Goal: Find specific page/section: Find specific page/section

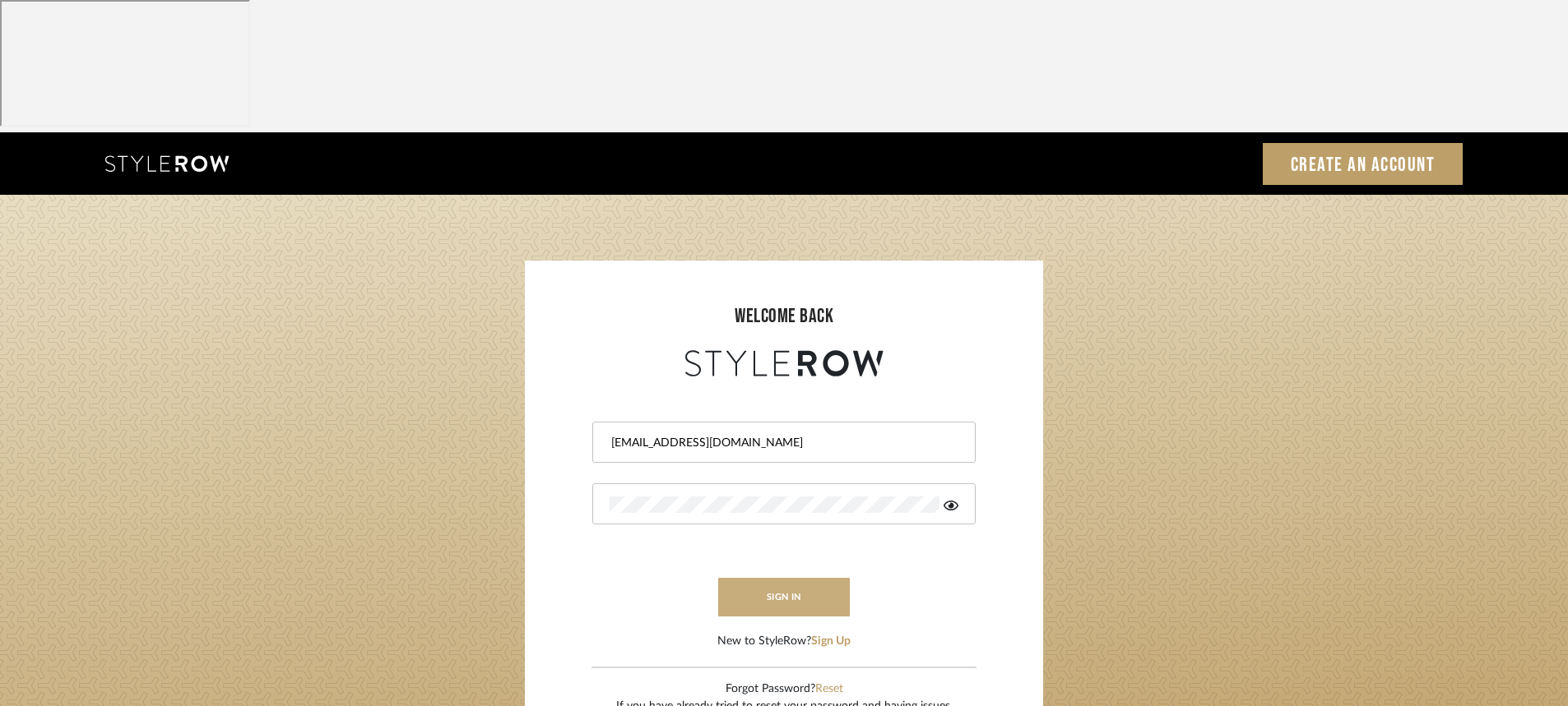
click at [799, 578] on button "sign in" at bounding box center [784, 598] width 132 height 39
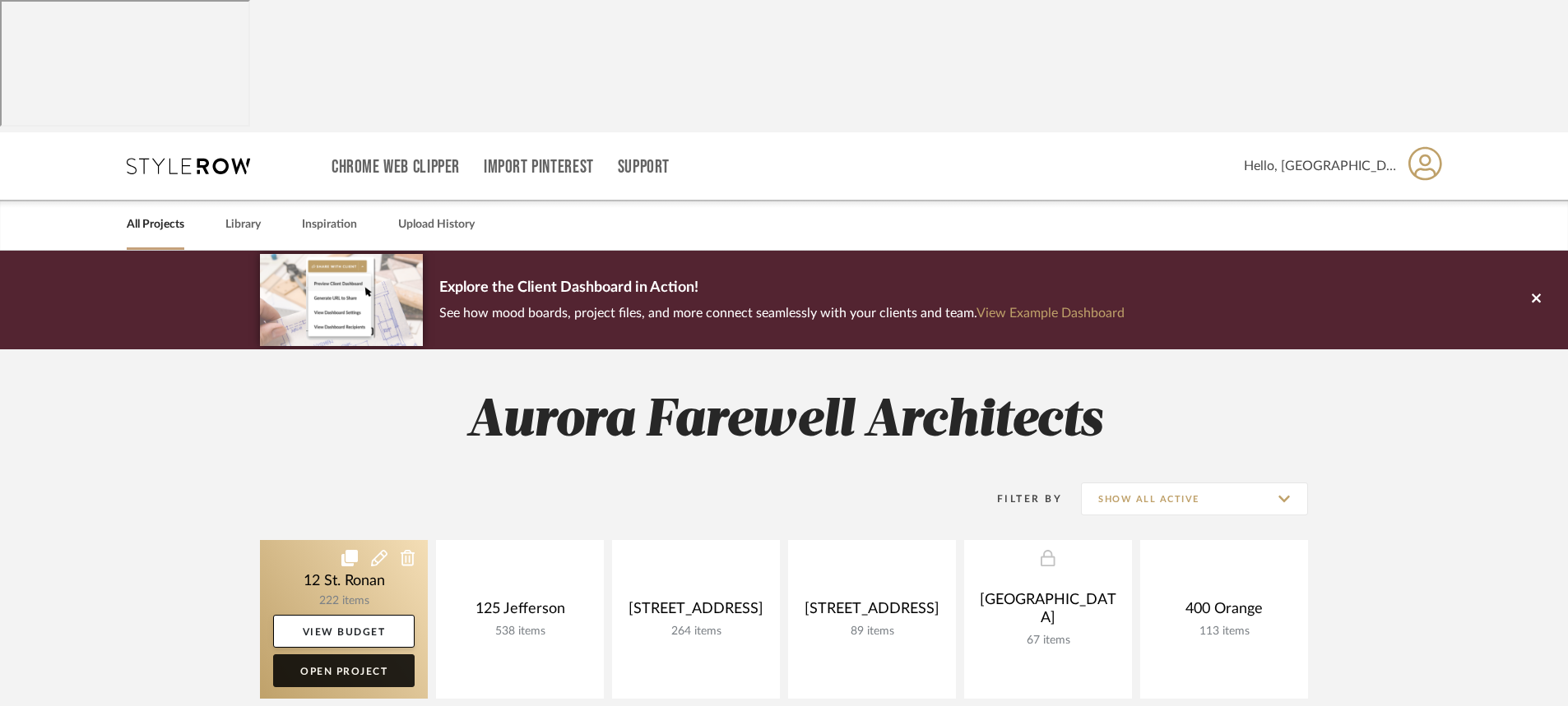
click at [364, 654] on link "Open Project" at bounding box center [344, 671] width 142 height 33
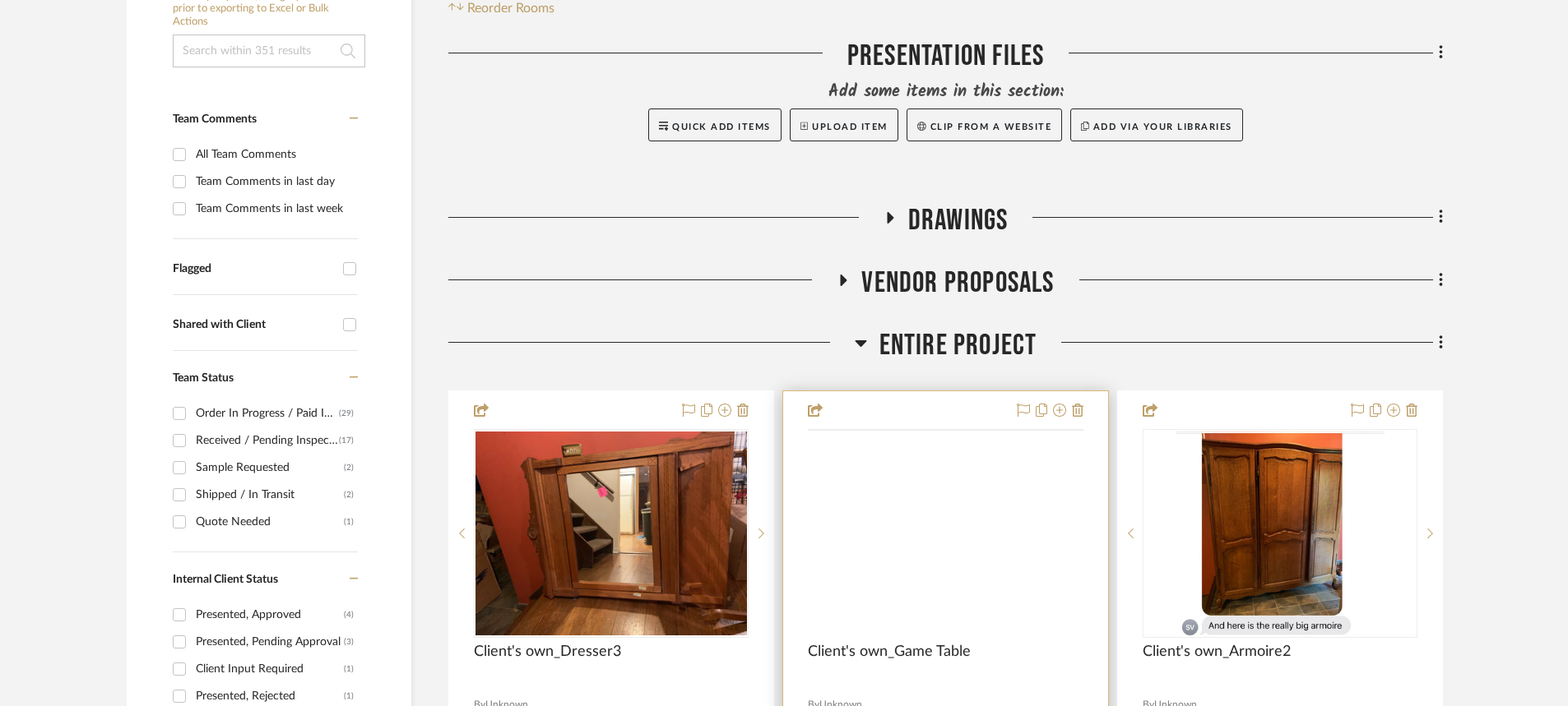
scroll to position [493, 0]
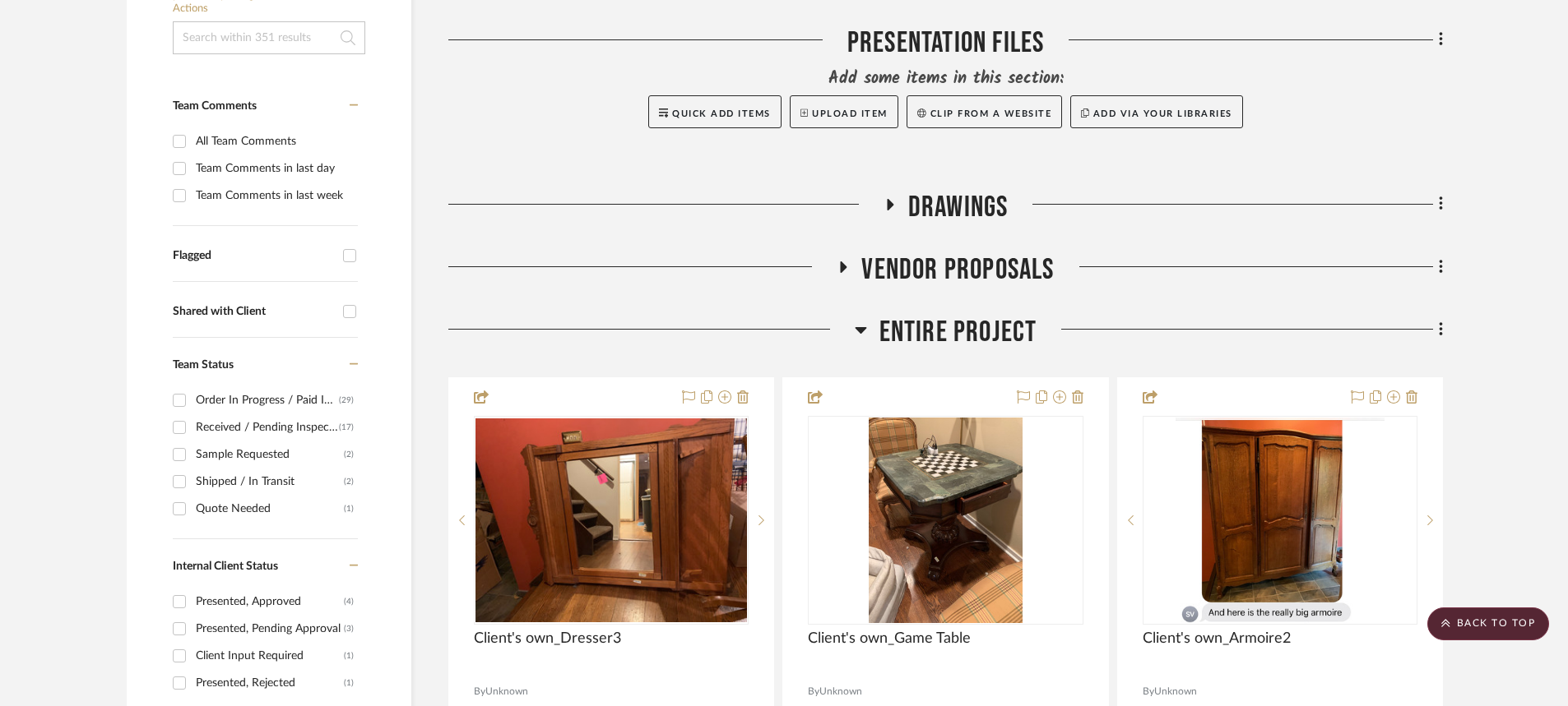
click at [857, 327] on icon at bounding box center [861, 330] width 12 height 7
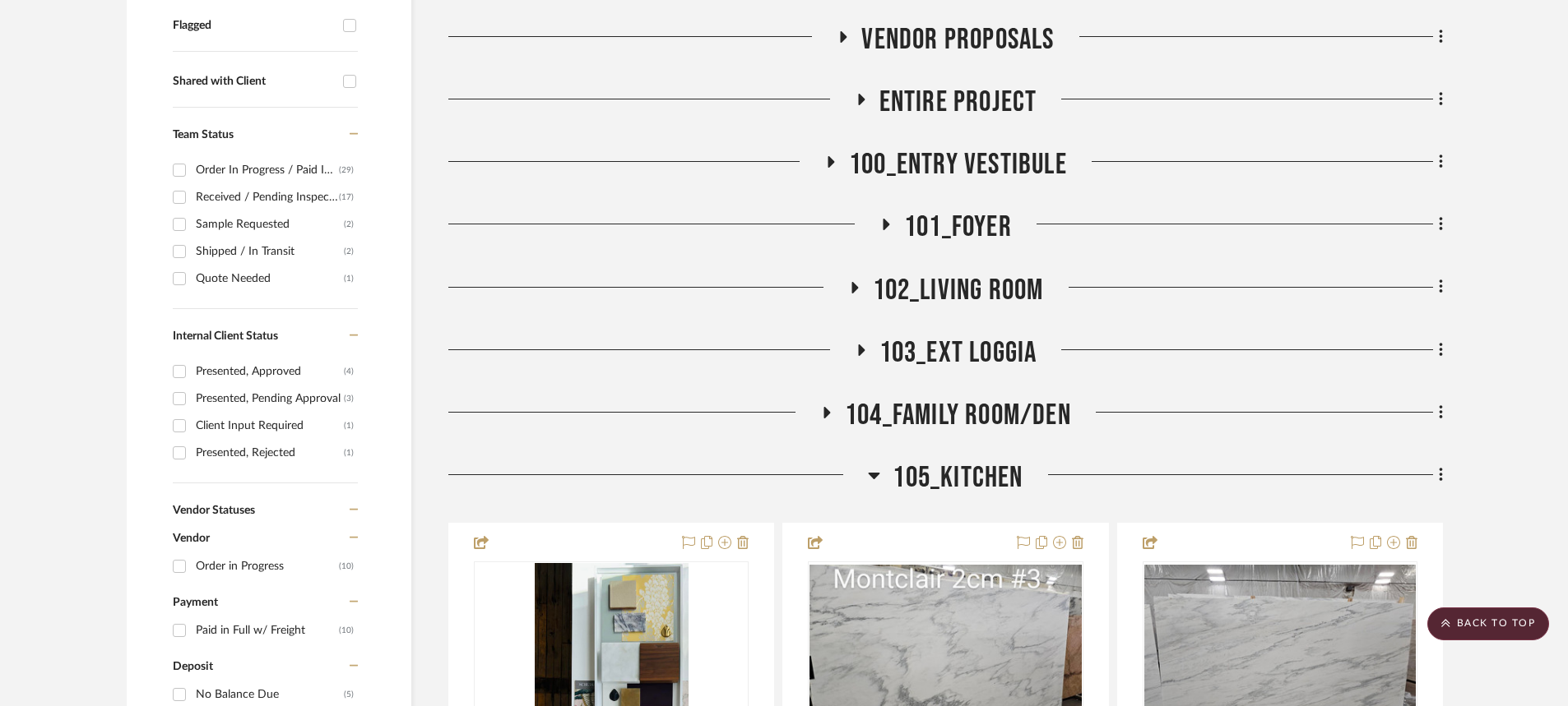
scroll to position [740, 0]
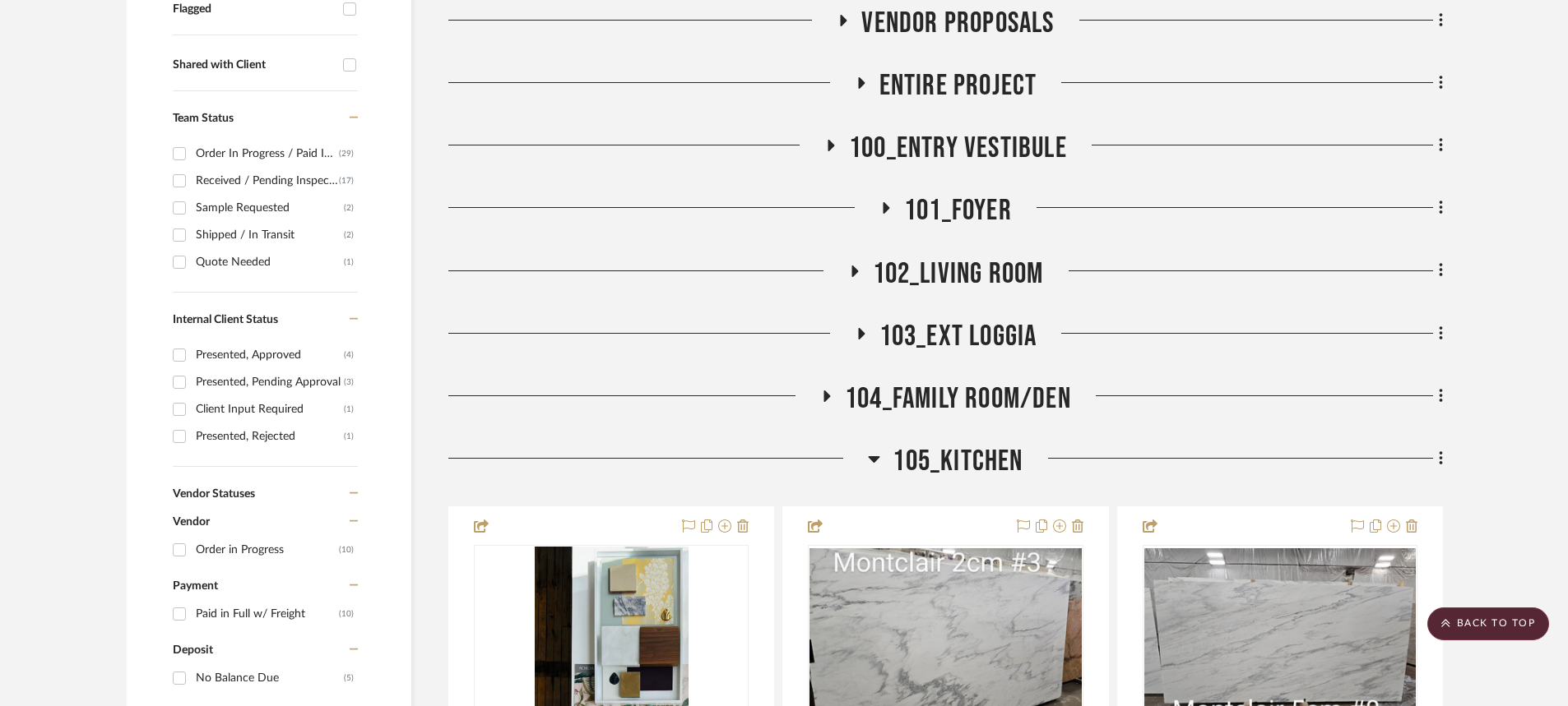
click at [875, 456] on icon at bounding box center [874, 459] width 12 height 7
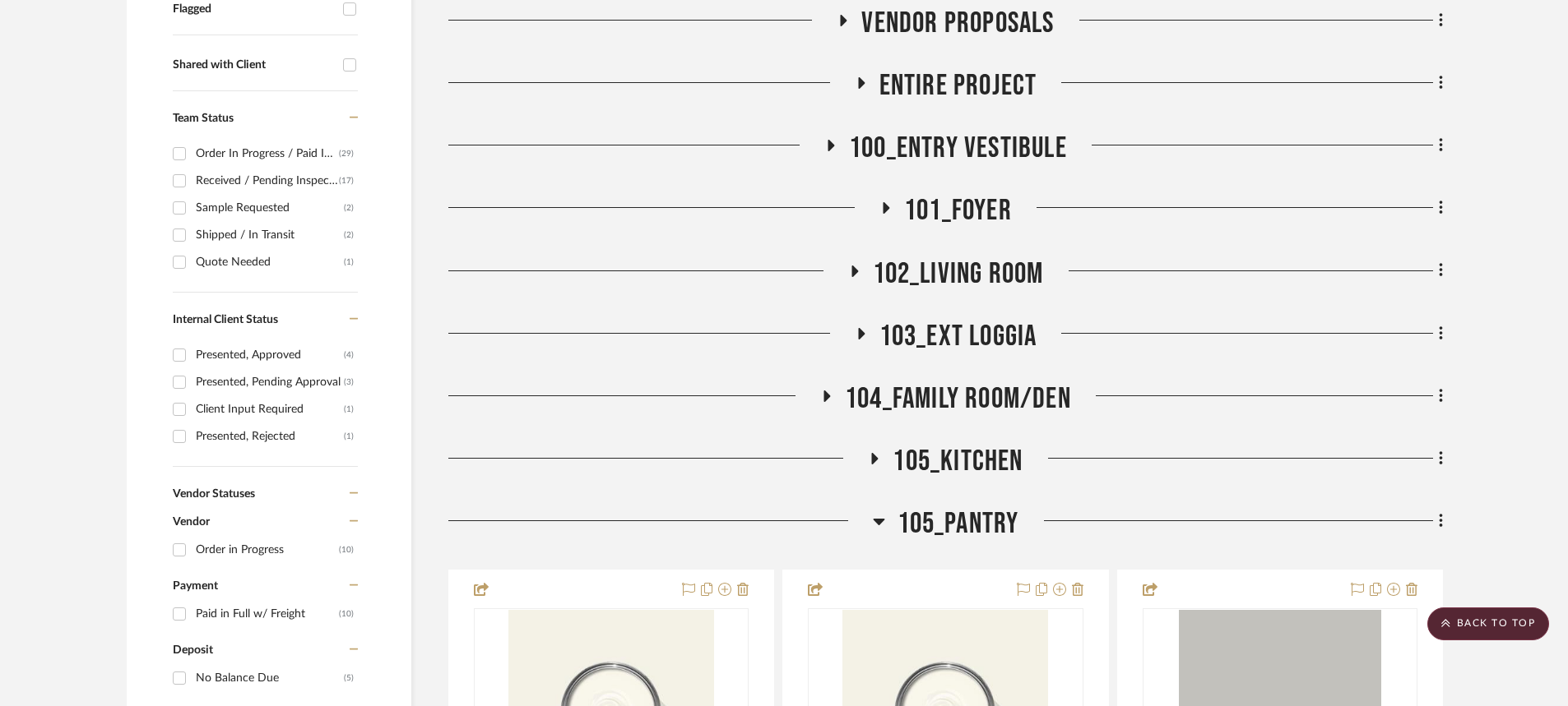
click at [882, 519] on icon at bounding box center [878, 521] width 12 height 7
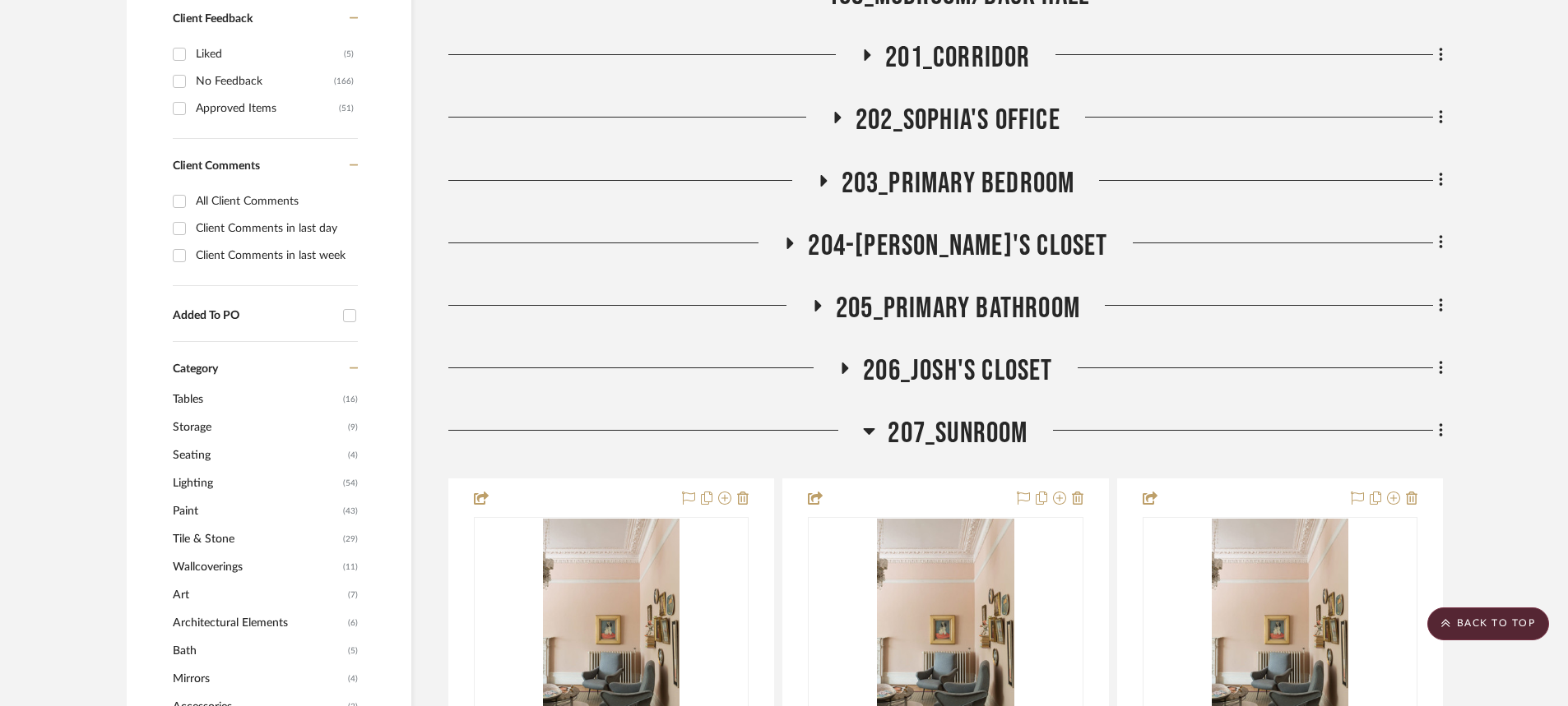
scroll to position [1479, 0]
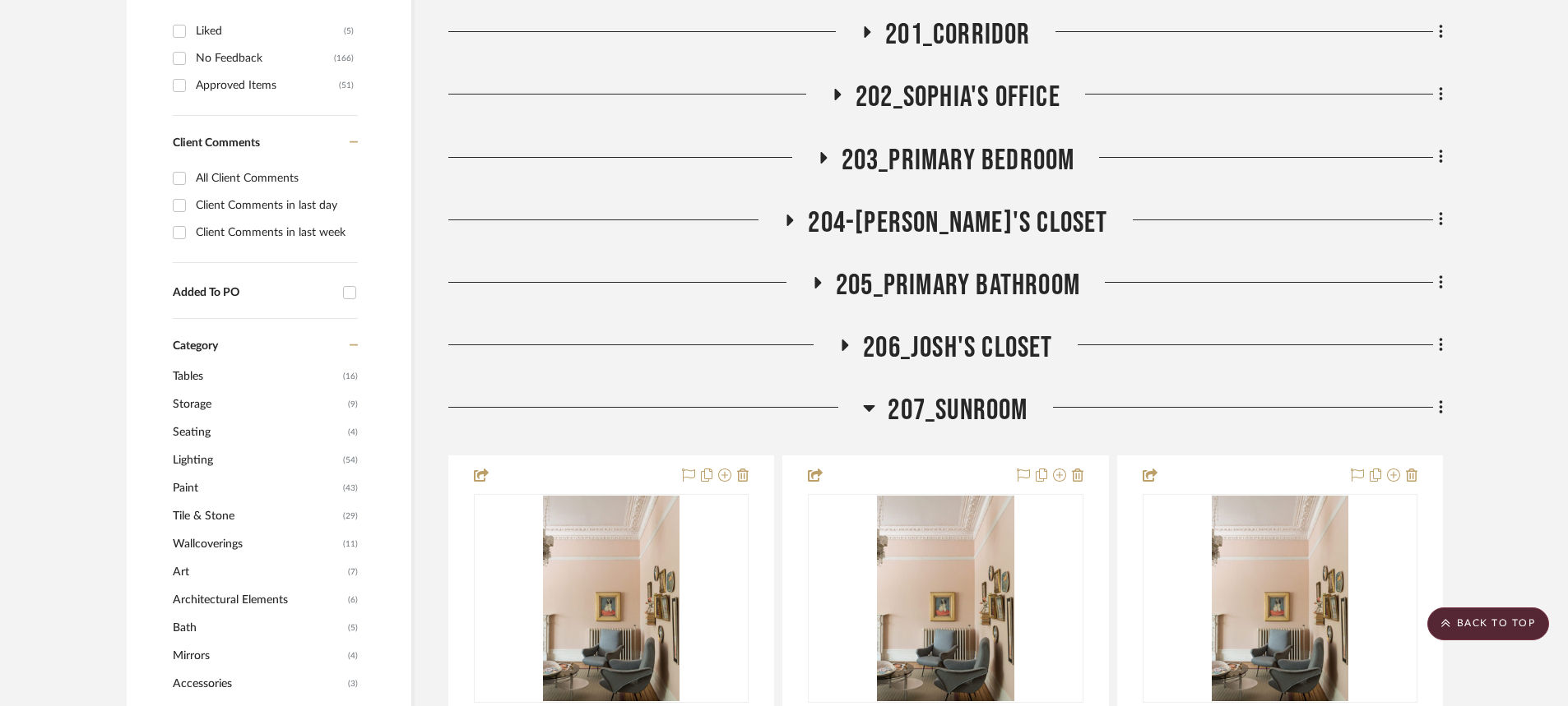
click at [866, 405] on icon at bounding box center [869, 408] width 12 height 7
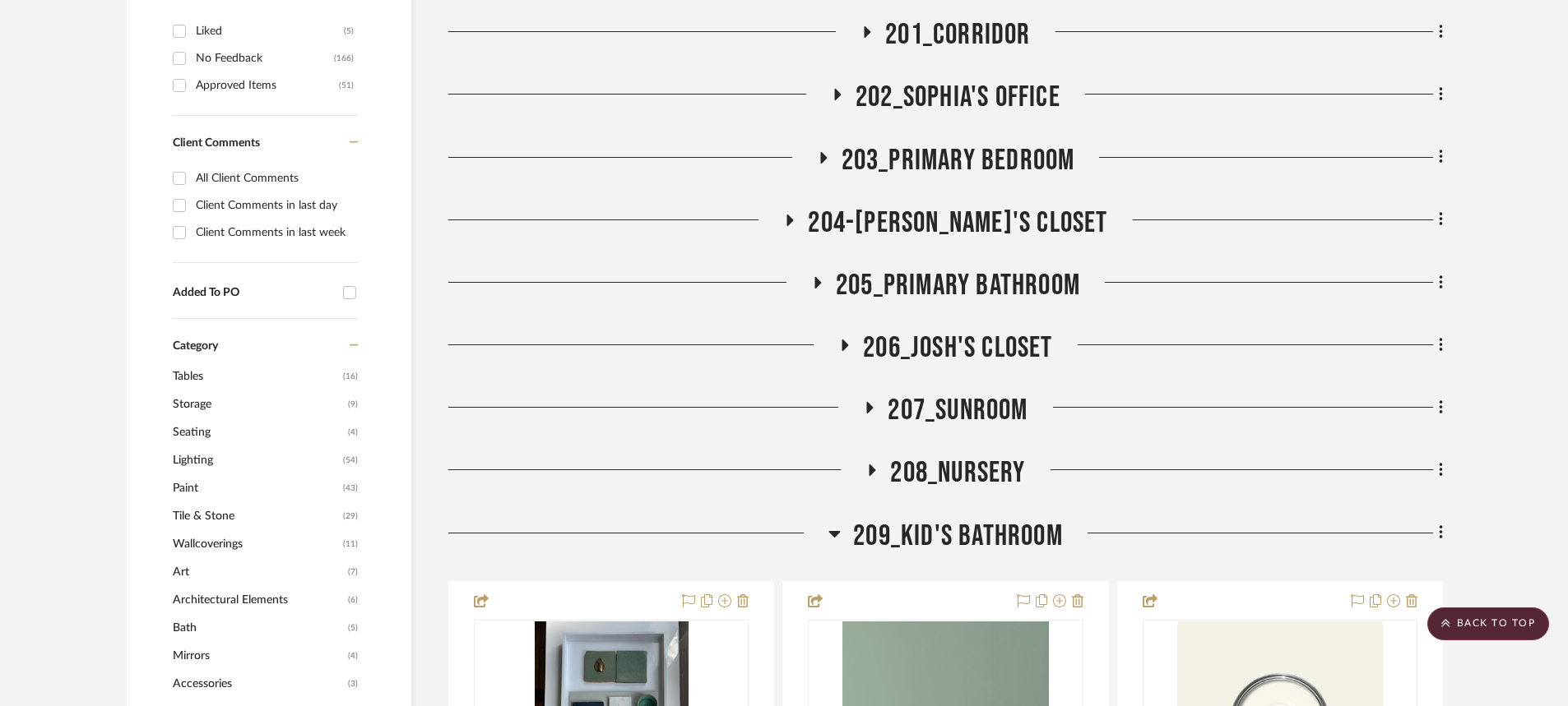
click at [840, 523] on icon at bounding box center [834, 533] width 13 height 20
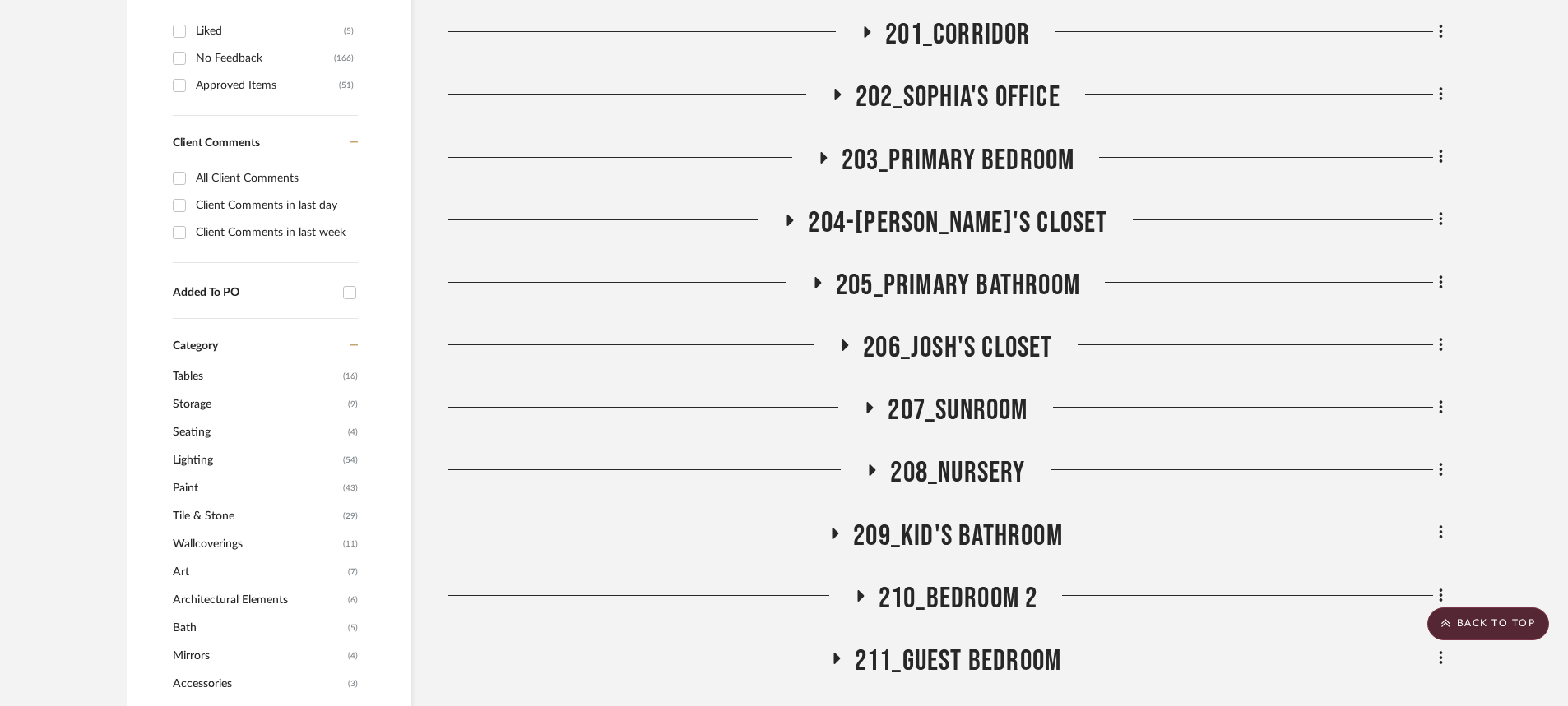
click at [818, 277] on icon at bounding box center [818, 283] width 7 height 12
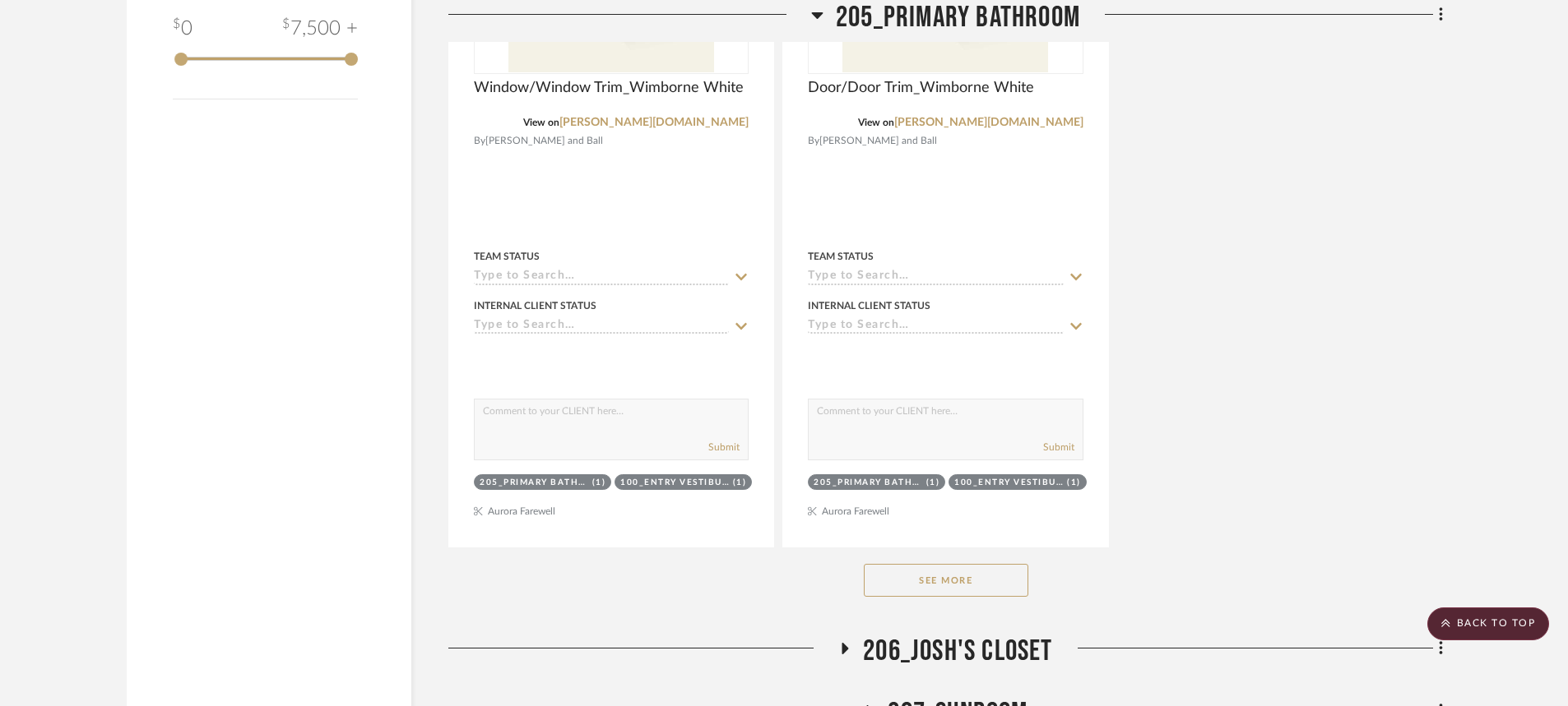
scroll to position [3453, 0]
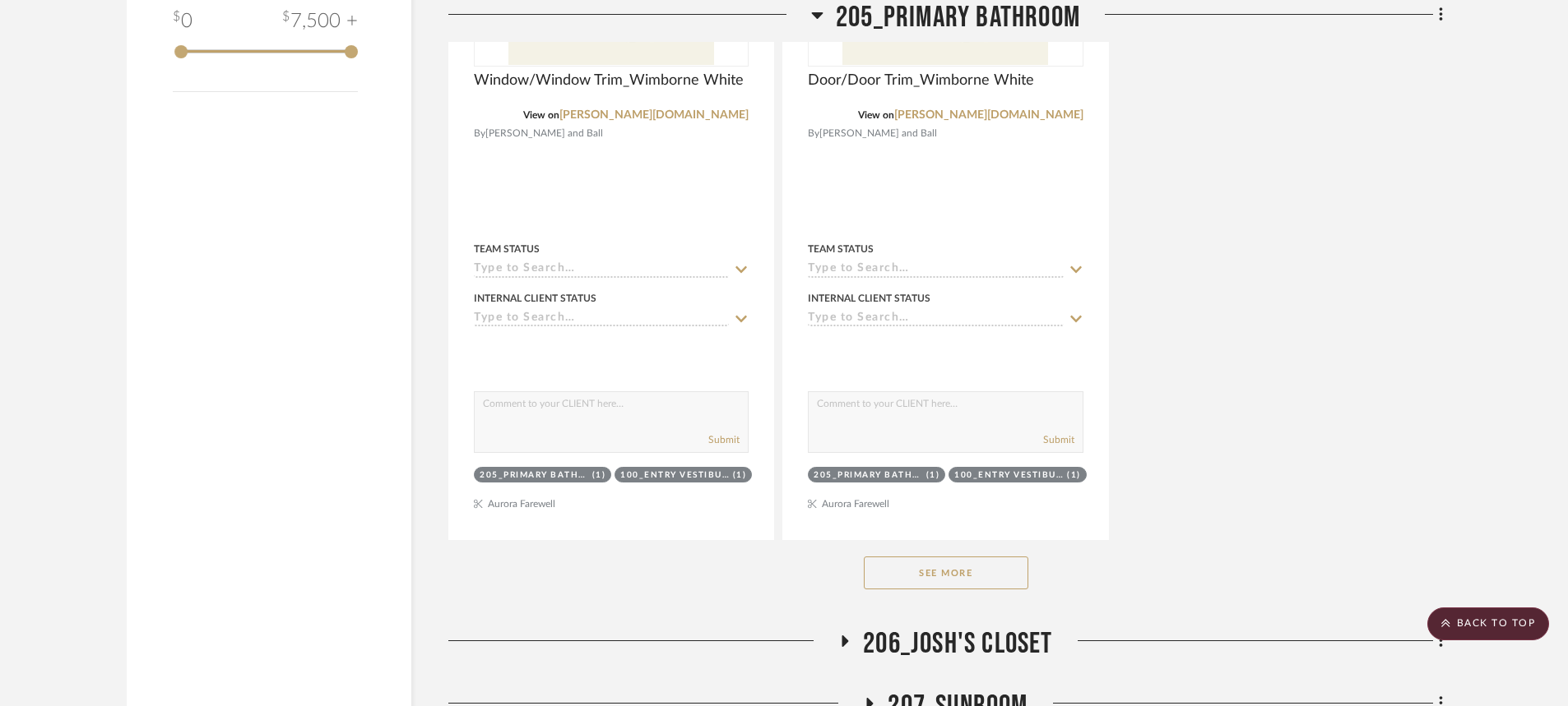
click at [960, 557] on button "See More" at bounding box center [946, 573] width 164 height 33
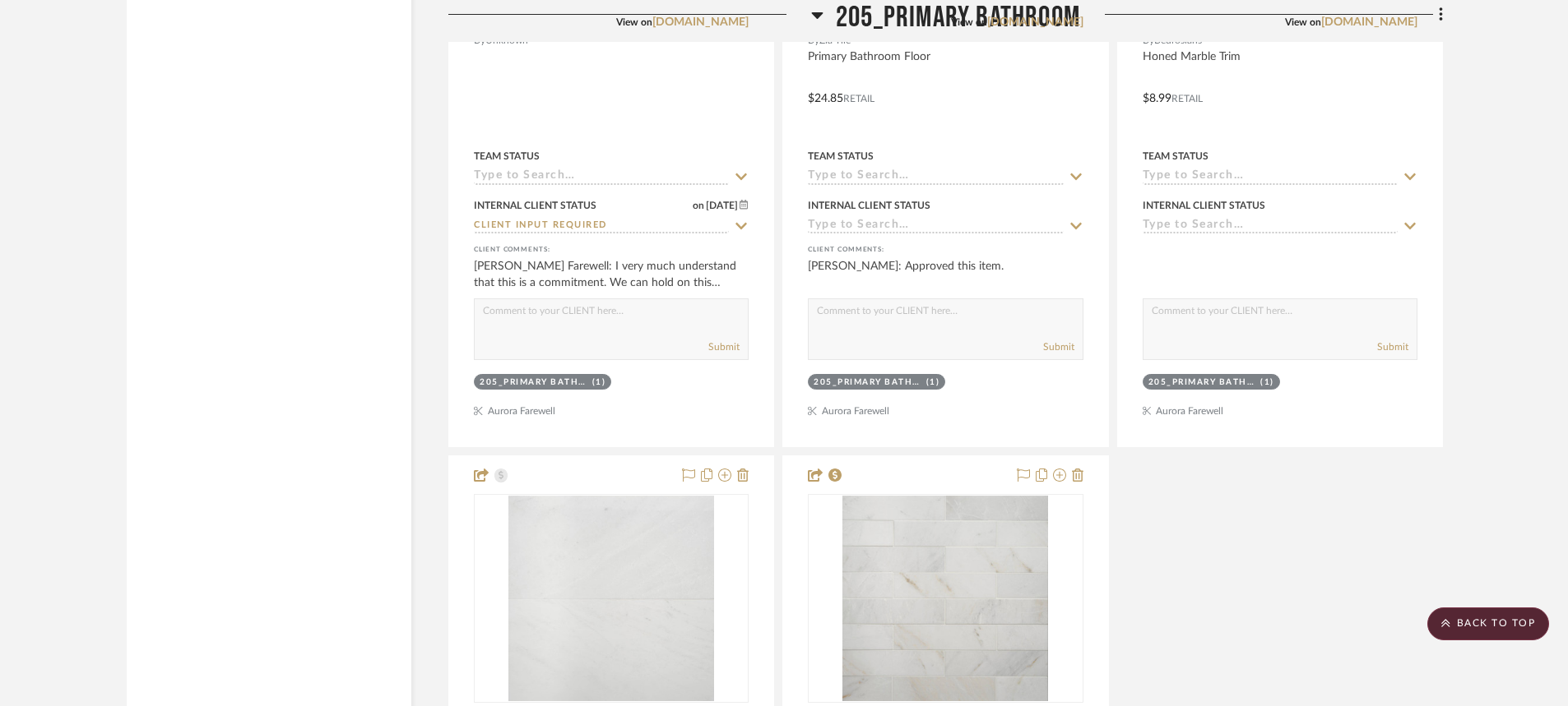
scroll to position [5015, 0]
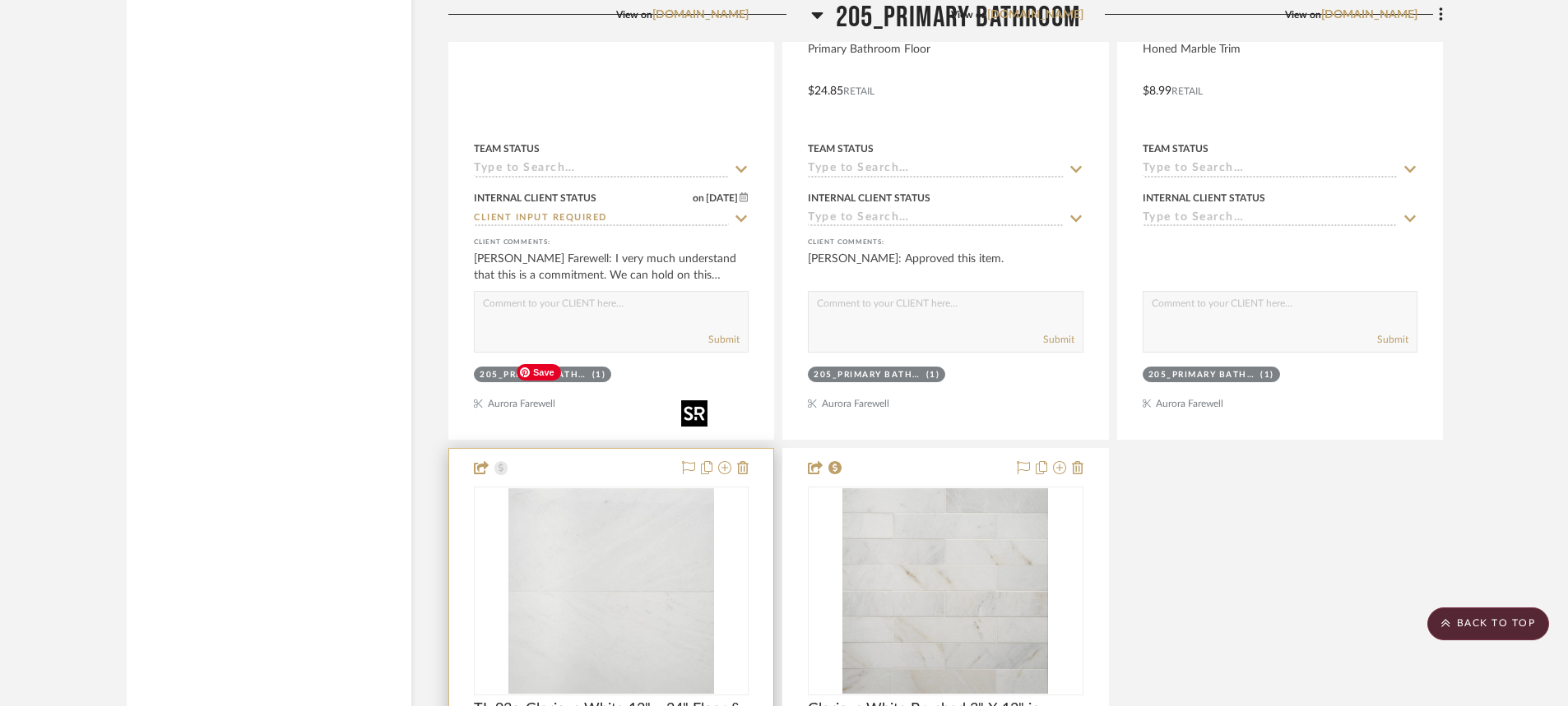
click at [674, 519] on img "0" at bounding box center [611, 591] width 205 height 205
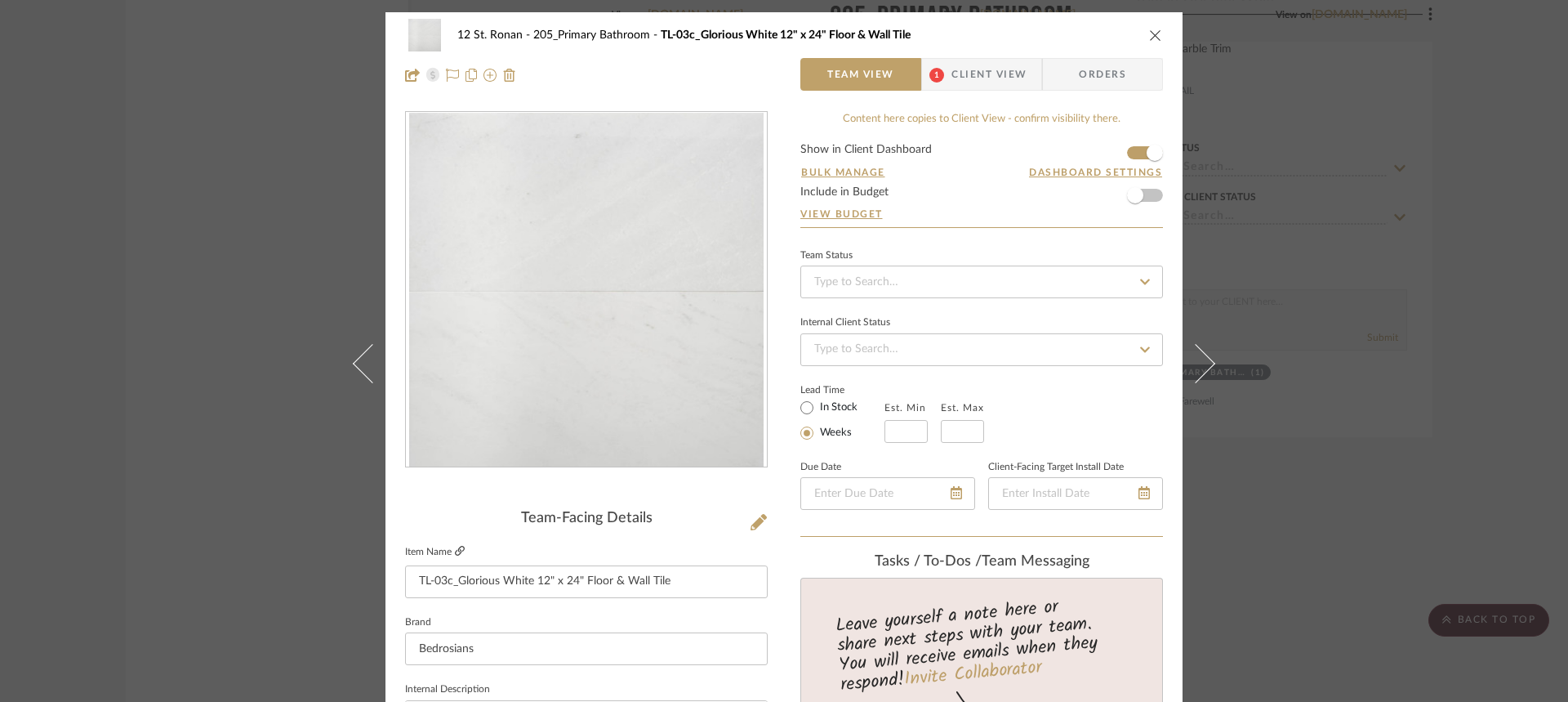
click at [457, 549] on icon at bounding box center [460, 551] width 10 height 10
